Goal: Navigation & Orientation: Find specific page/section

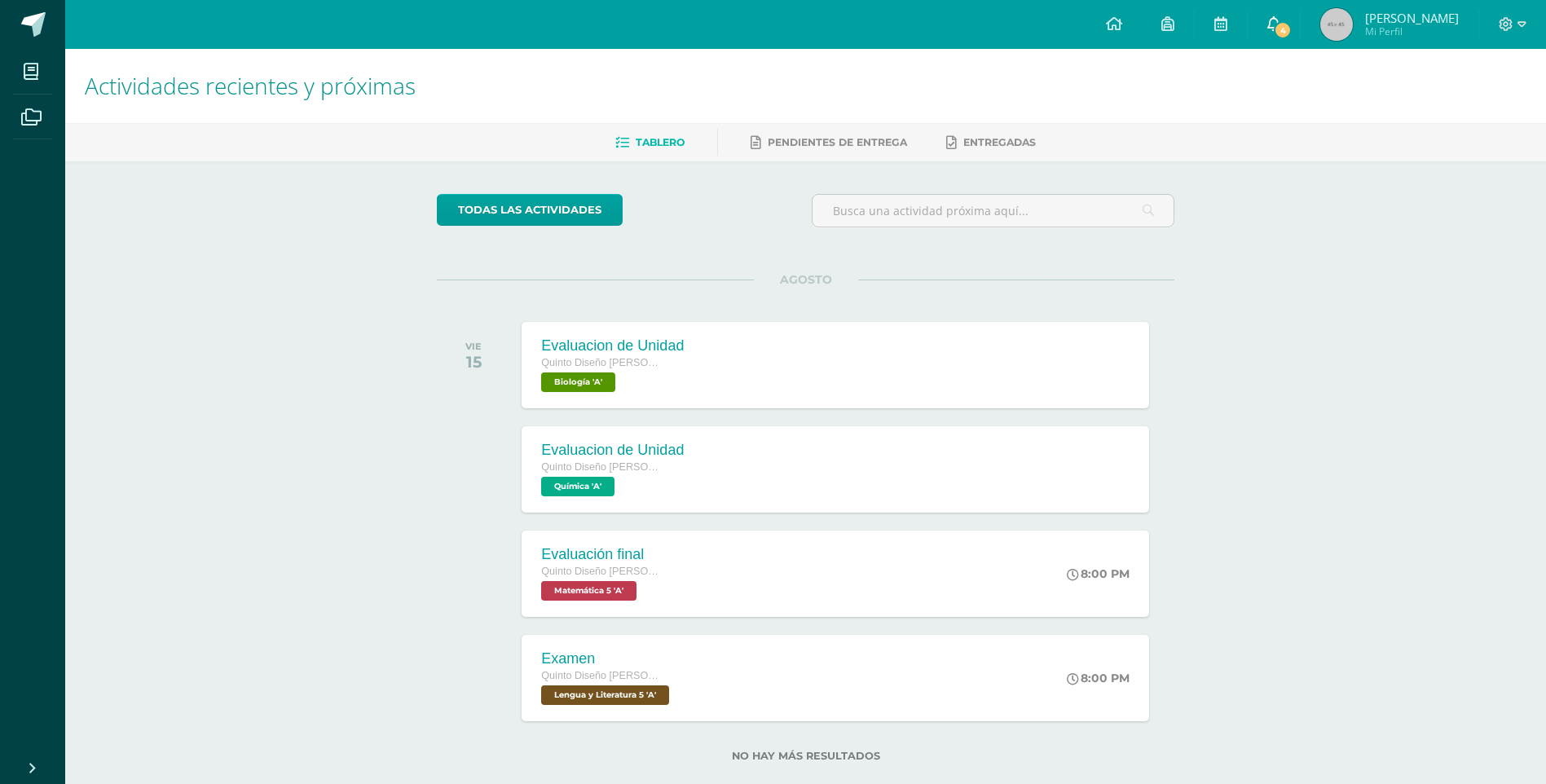
click at [1292, 12] on link "4" at bounding box center [1273, 25] width 52 height 49
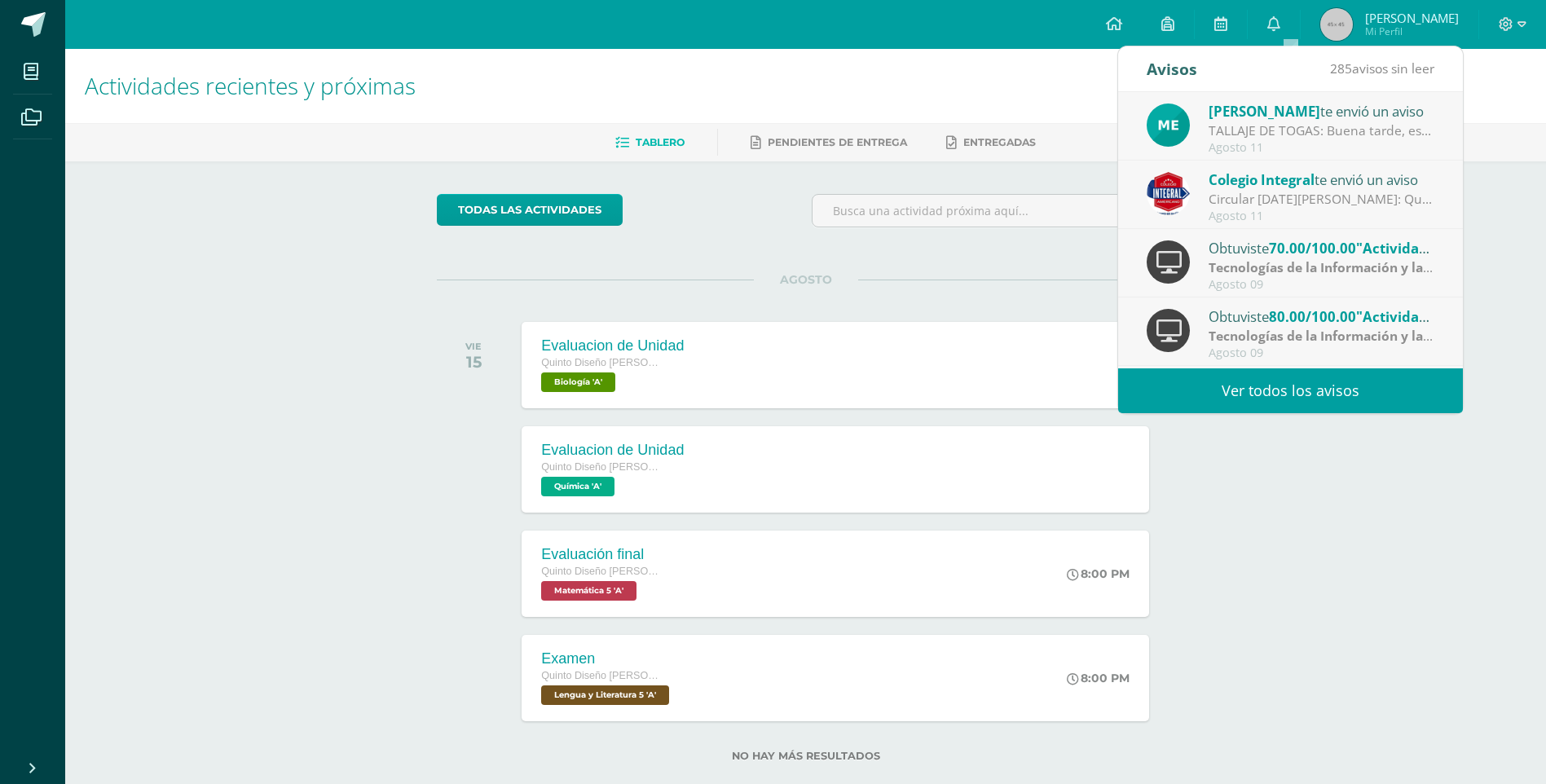
click at [1311, 123] on div "TALLAJE DE TOGAS: Buena tarde, estimados padres de familia, es un gusto saludar…" at bounding box center [1322, 131] width 227 height 19
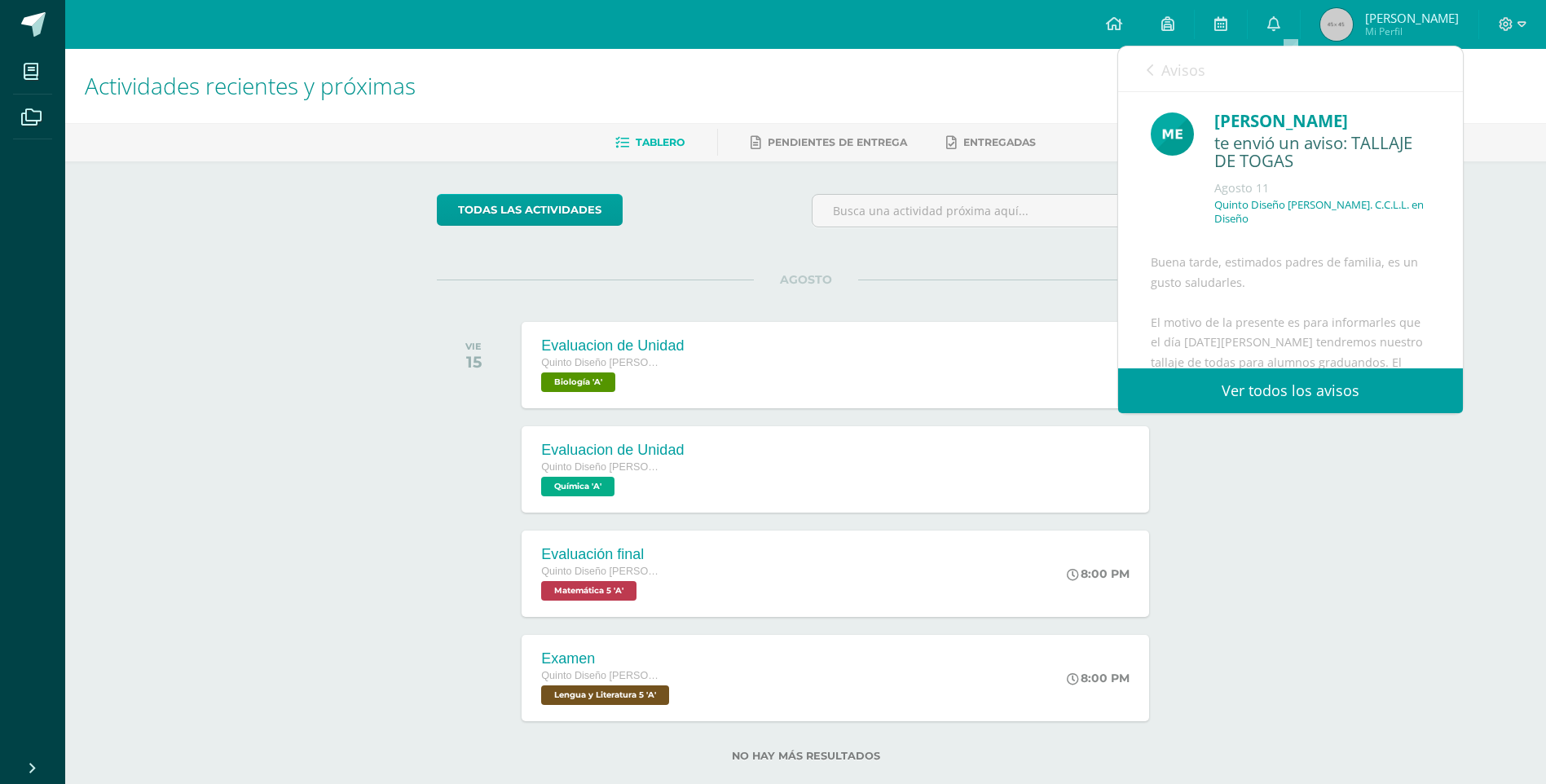
click at [1252, 385] on link "Ver todos los avisos" at bounding box center [1290, 390] width 344 height 44
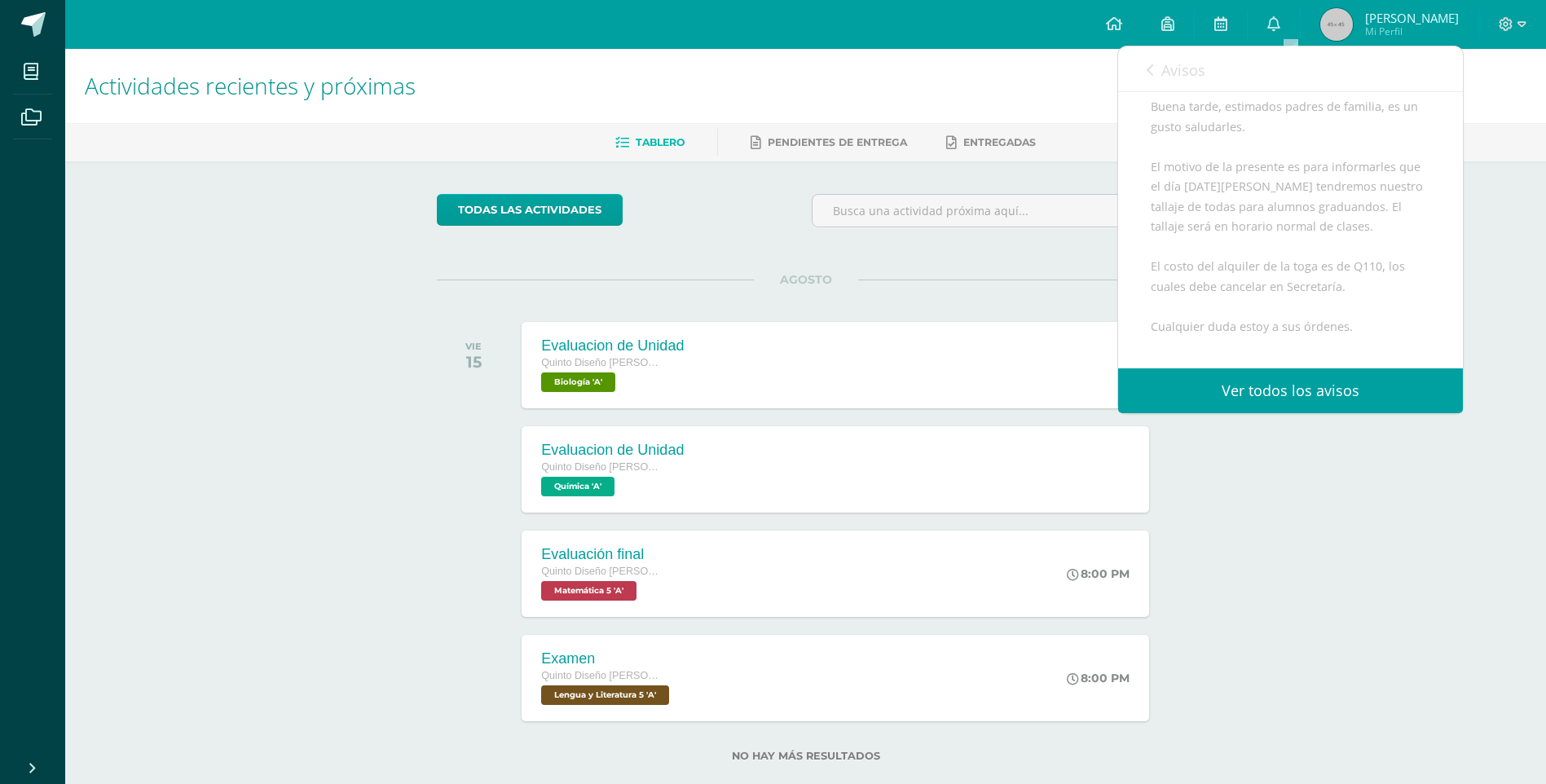
scroll to position [244, 0]
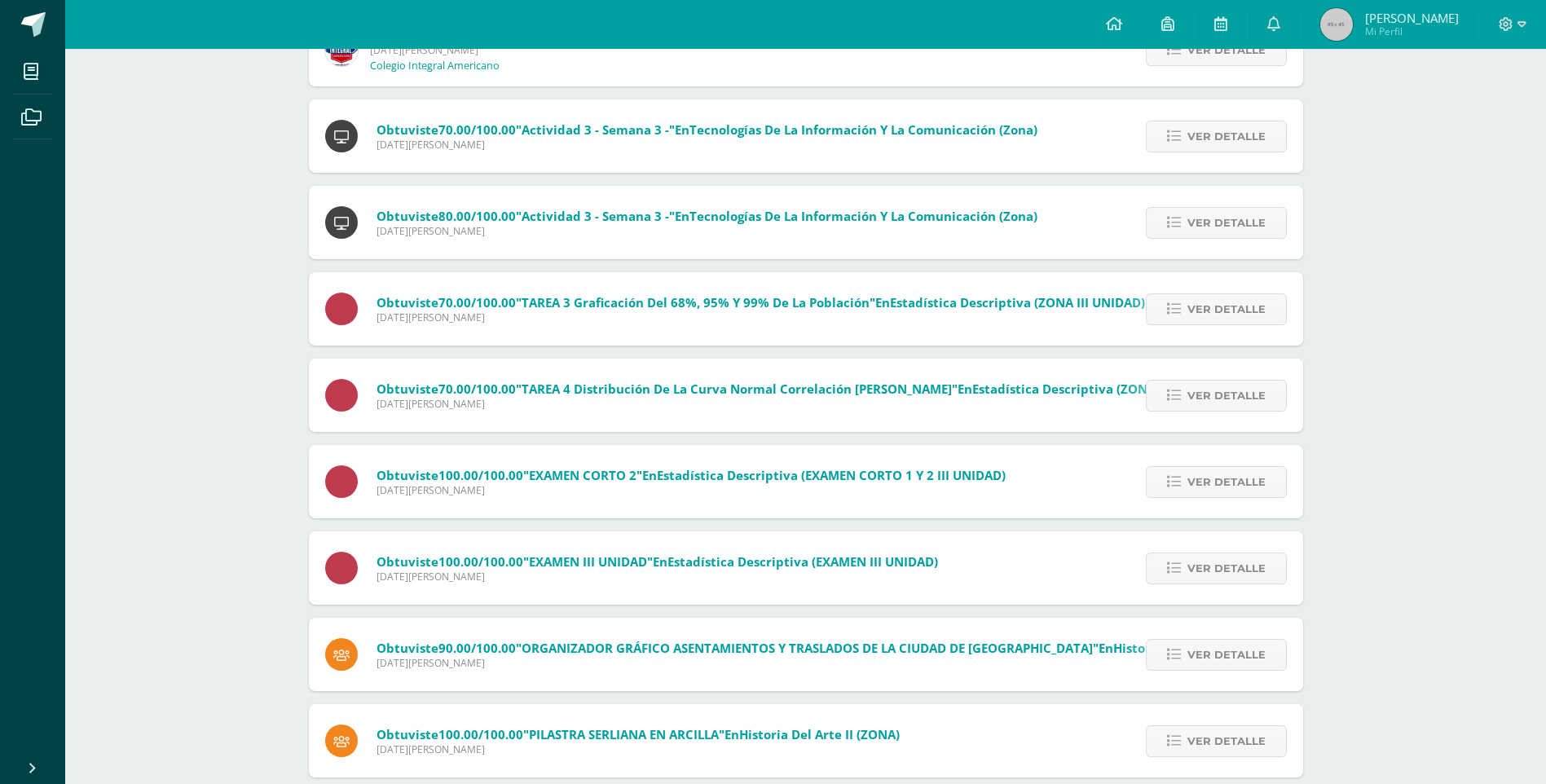
scroll to position [244, 0]
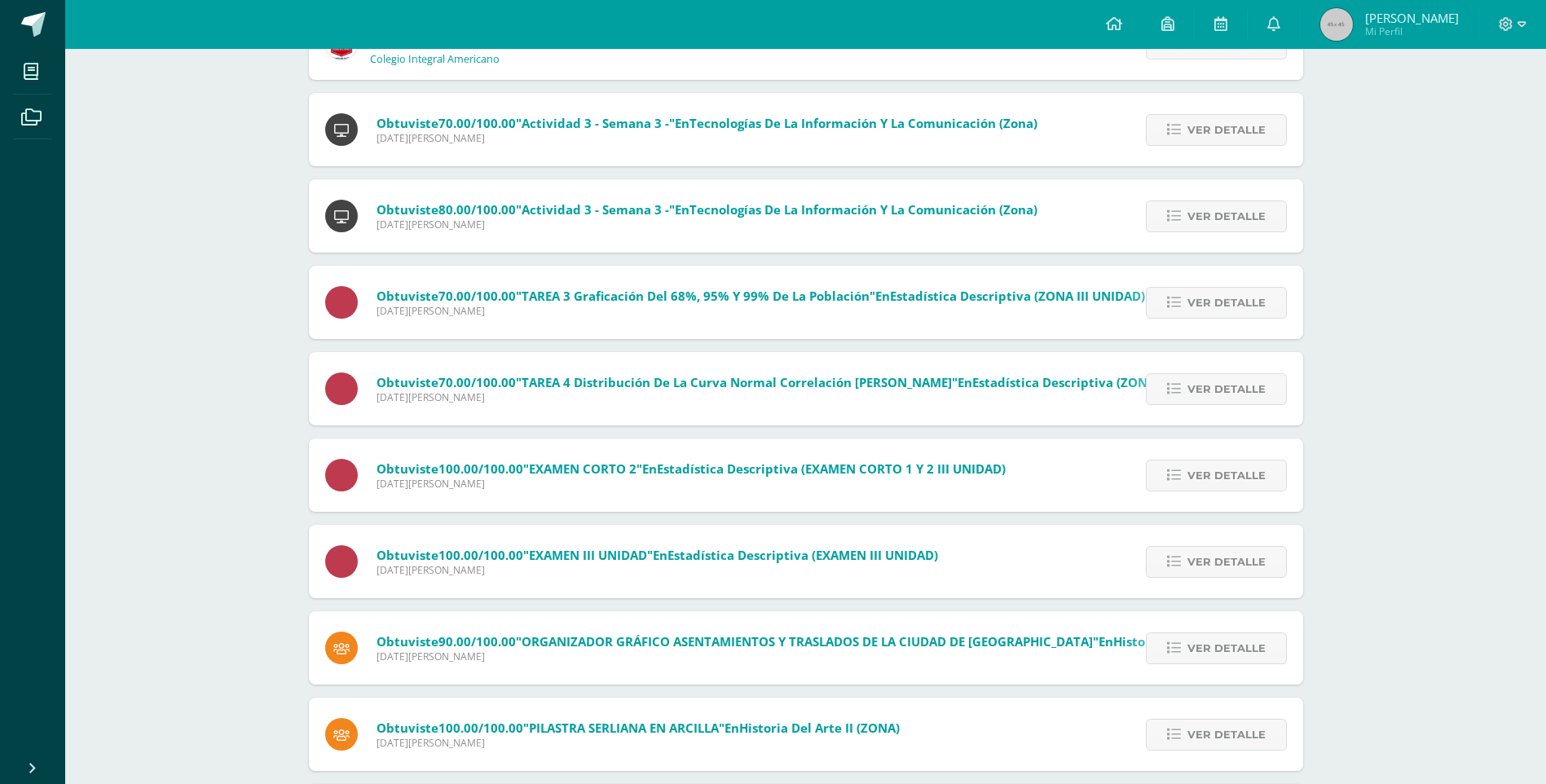
click at [1404, 23] on span "[PERSON_NAME]" at bounding box center [1412, 17] width 93 height 16
